Goal: Entertainment & Leisure: Consume media (video, audio)

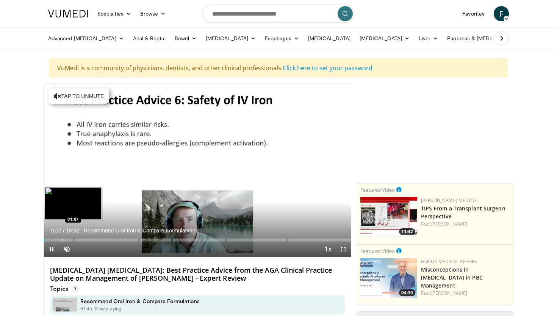
click at [63, 239] on div "Progress Bar" at bounding box center [63, 239] width 1 height 3
click at [69, 240] on div "Progress Bar" at bounding box center [69, 239] width 1 height 3
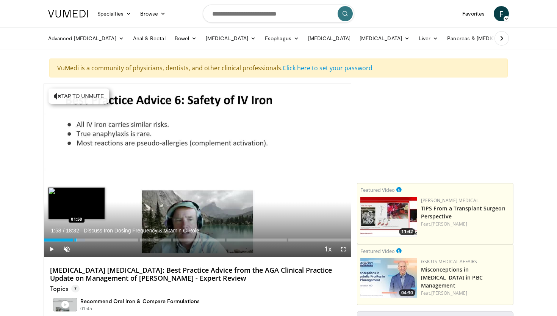
click at [77, 240] on div "Progress Bar" at bounding box center [77, 239] width 1 height 3
click at [90, 239] on div "Progress Bar" at bounding box center [90, 239] width 1 height 3
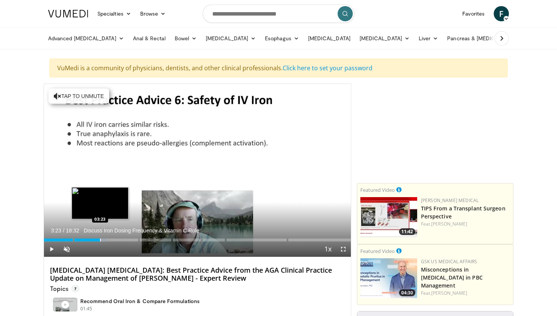
click at [100, 237] on div "Loaded : 20.67% 03:23 03:23" at bounding box center [197, 237] width 307 height 7
click at [111, 239] on div "Progress Bar" at bounding box center [111, 239] width 1 height 3
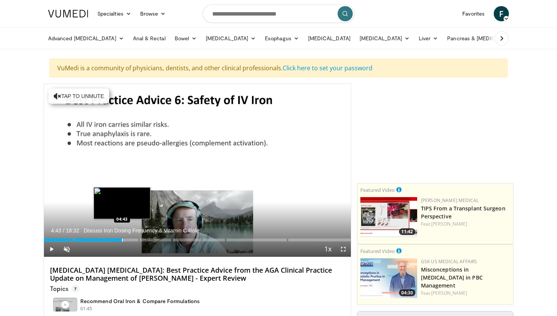
click at [122, 239] on div "Loaded : 27.63% 04:43" at bounding box center [197, 239] width 307 height 3
click at [130, 240] on div "Progress Bar" at bounding box center [130, 239] width 1 height 3
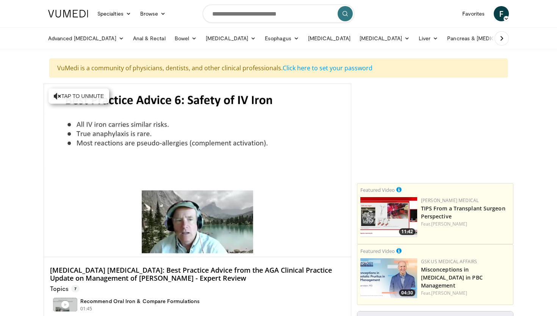
click at [137, 240] on video-js "**********" at bounding box center [197, 170] width 307 height 173
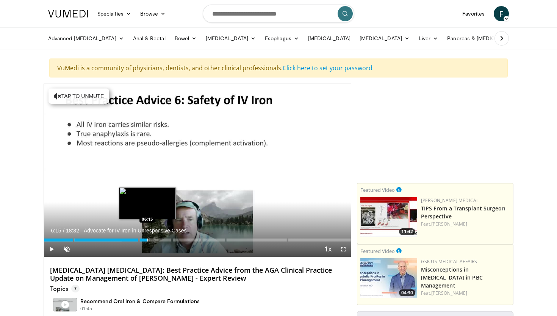
click at [148, 241] on div "Progress Bar" at bounding box center [148, 239] width 1 height 3
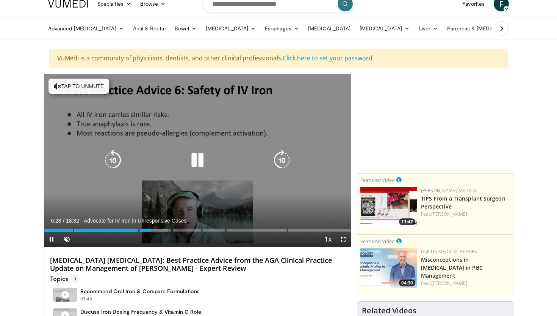
scroll to position [9, 0]
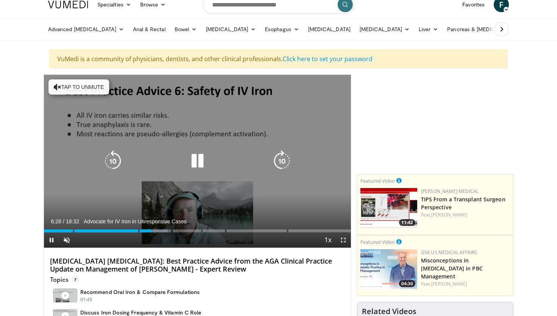
click at [195, 166] on icon "Video Player" at bounding box center [197, 160] width 21 height 21
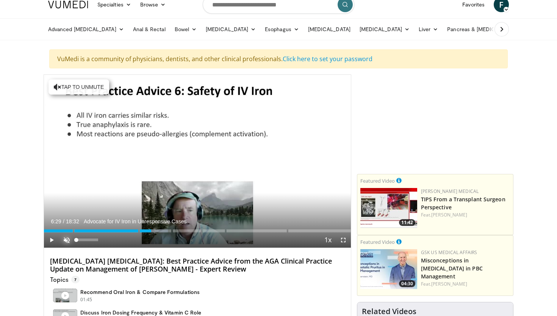
click at [68, 237] on span "Video Player" at bounding box center [66, 239] width 15 height 15
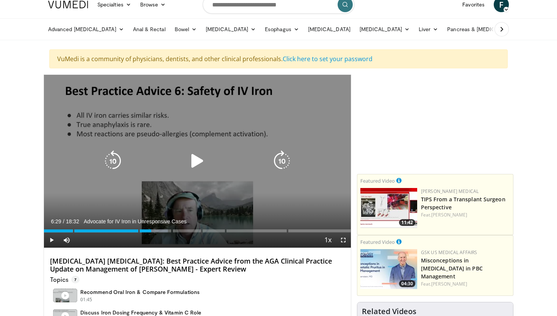
click at [195, 166] on icon "Video Player" at bounding box center [197, 160] width 21 height 21
click at [193, 162] on icon "Video Player" at bounding box center [197, 160] width 21 height 21
